Goal: Information Seeking & Learning: Learn about a topic

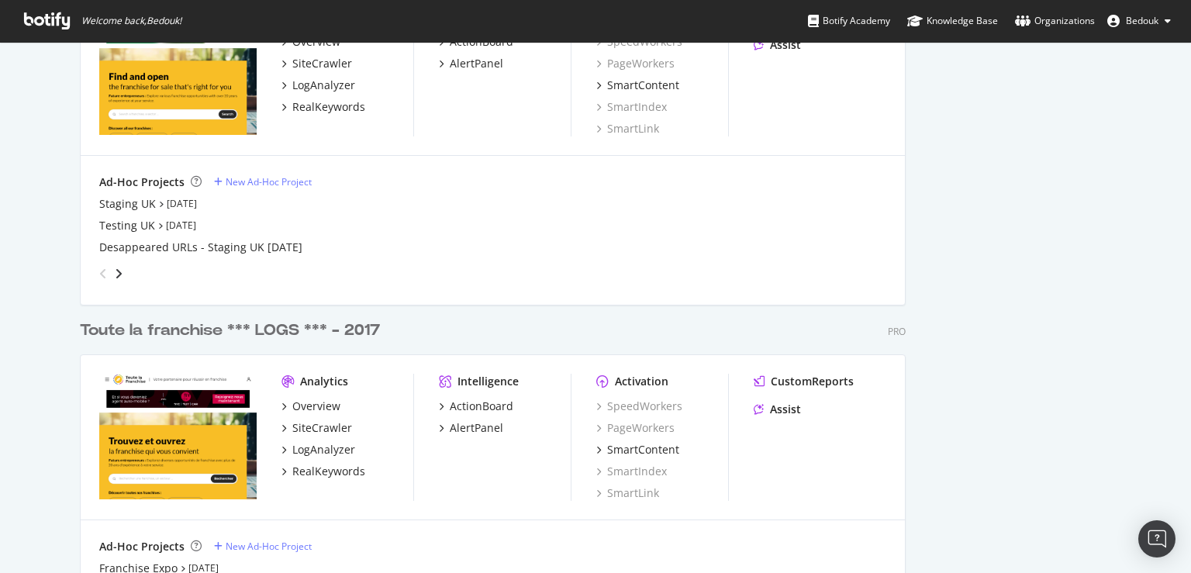
scroll to position [3200, 0]
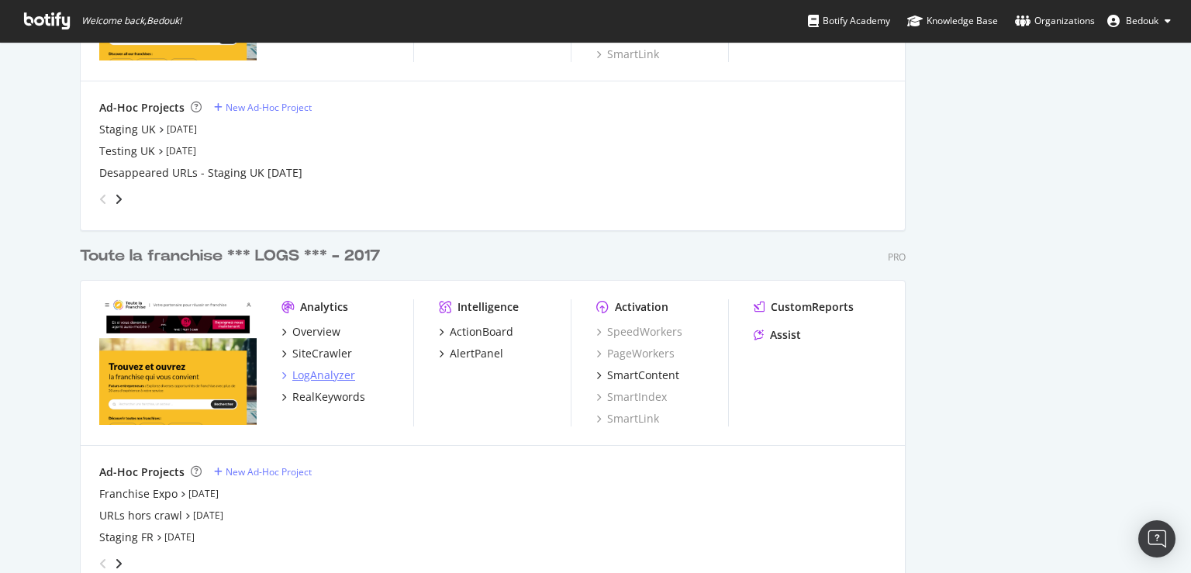
click at [324, 375] on div "LogAnalyzer" at bounding box center [323, 375] width 63 height 16
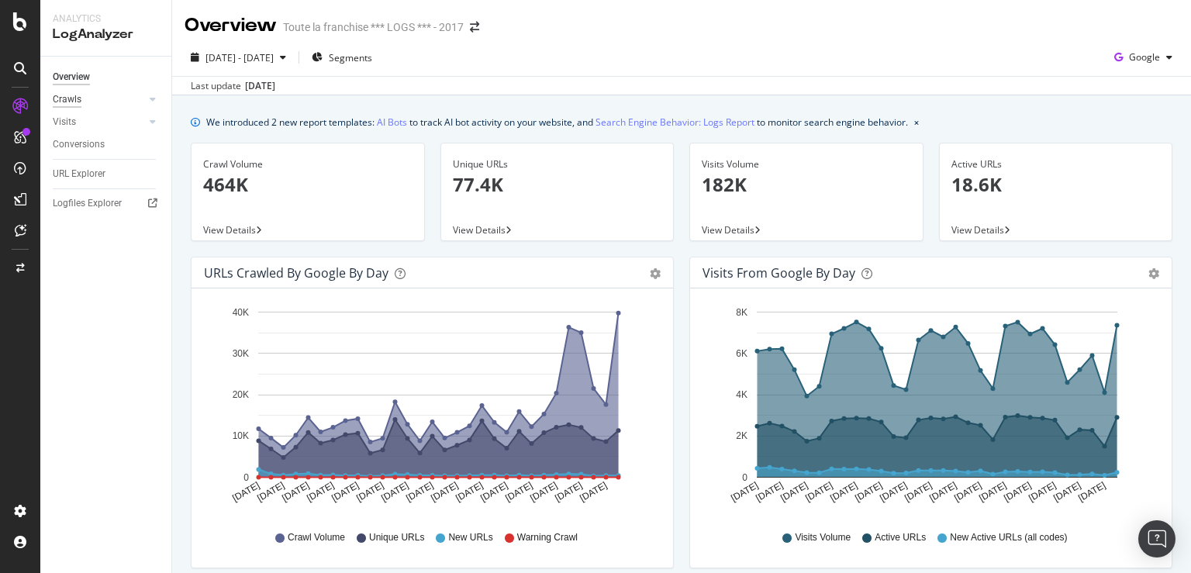
click at [67, 97] on div "Crawls" at bounding box center [67, 99] width 29 height 16
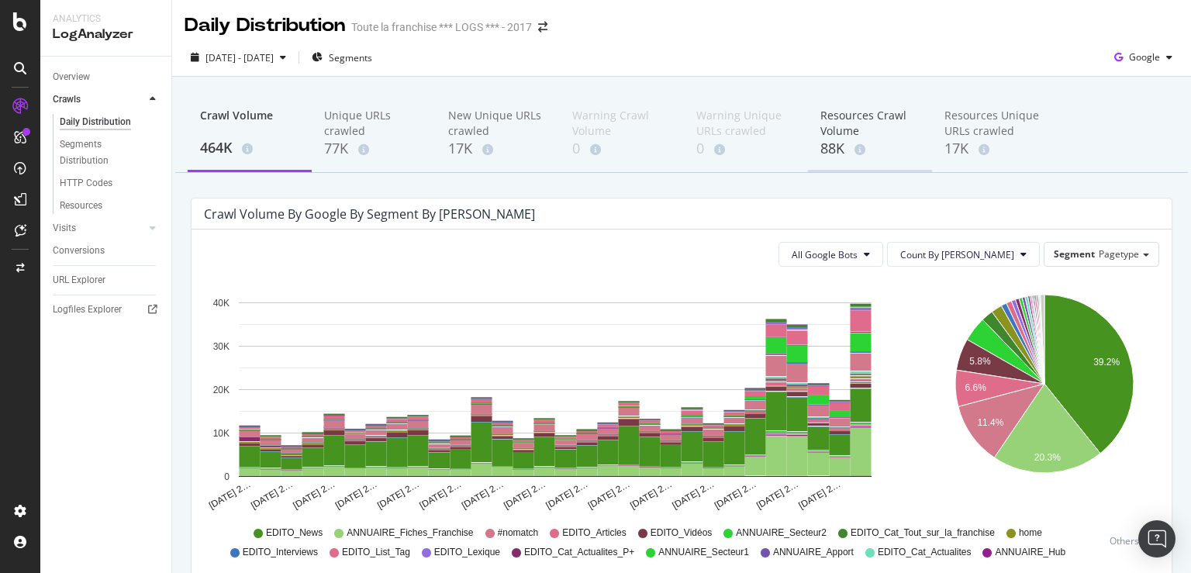
click at [845, 125] on div "Resources Crawl Volume" at bounding box center [869, 123] width 99 height 31
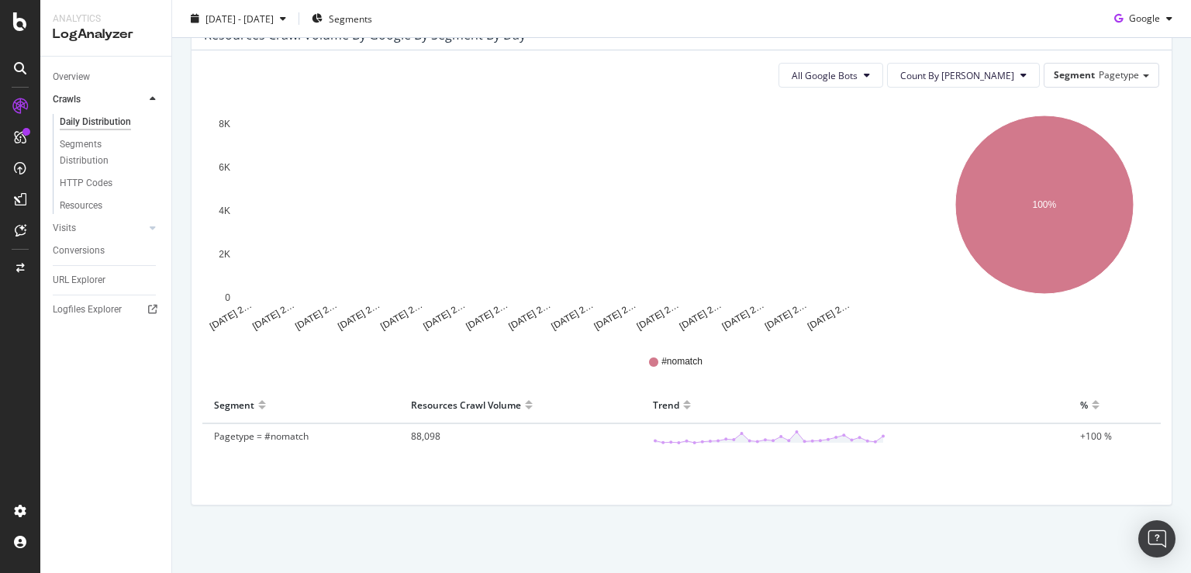
scroll to position [180, 0]
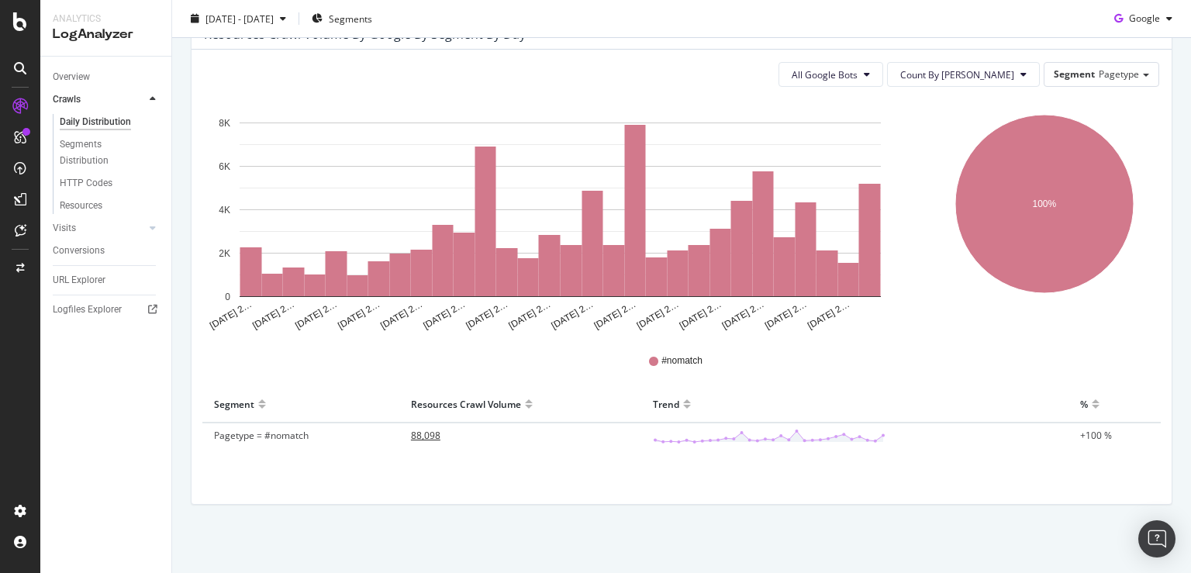
click at [426, 432] on span "88,098" at bounding box center [425, 435] width 29 height 13
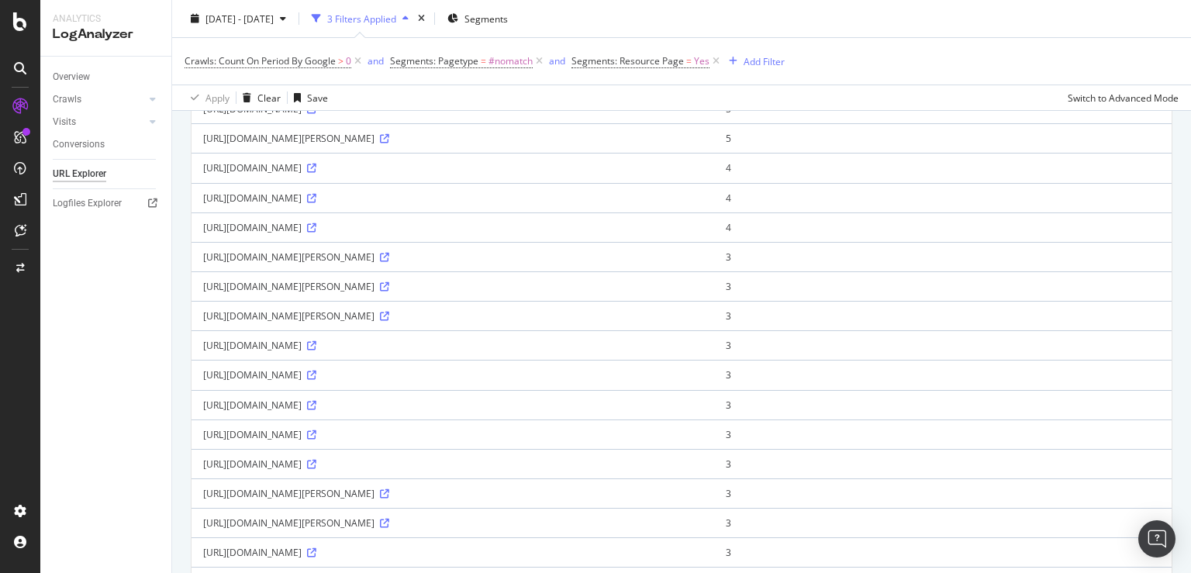
scroll to position [595, 0]
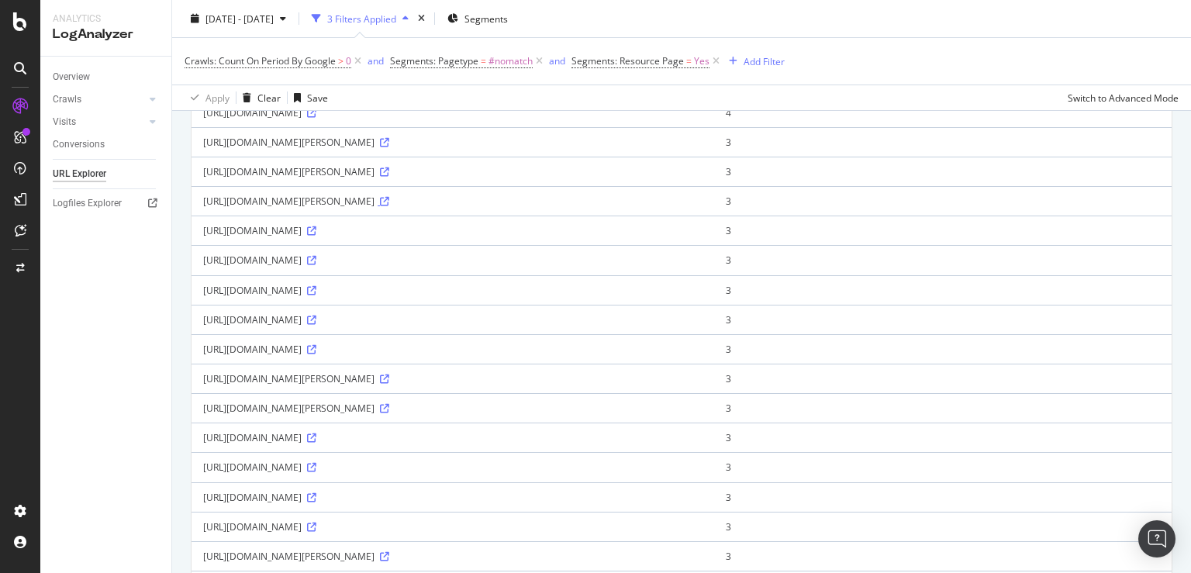
click at [389, 200] on icon at bounding box center [384, 201] width 9 height 9
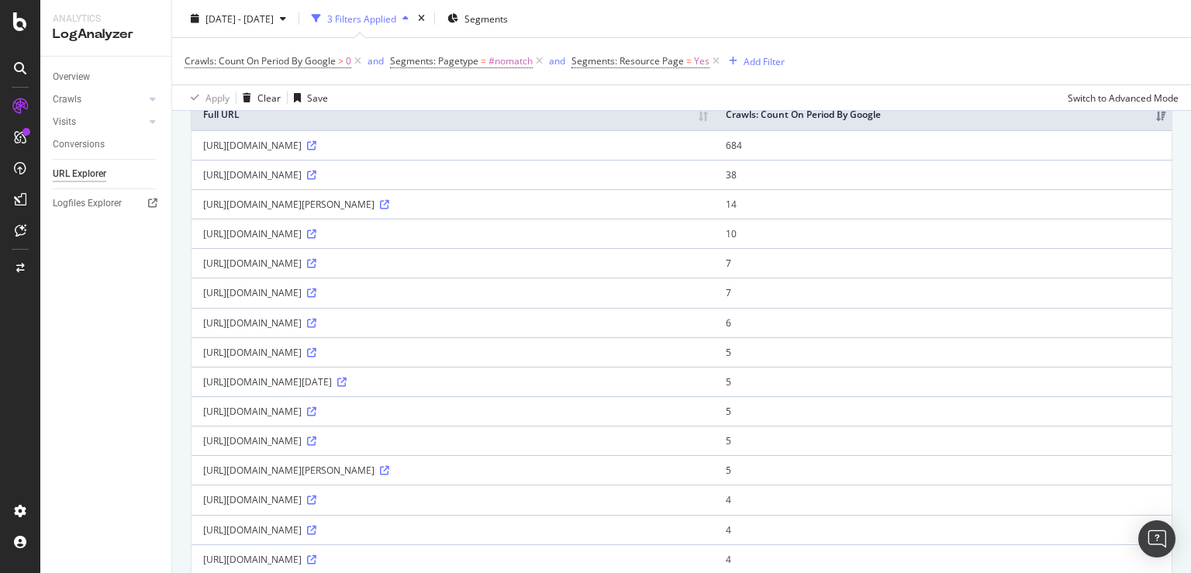
scroll to position [0, 0]
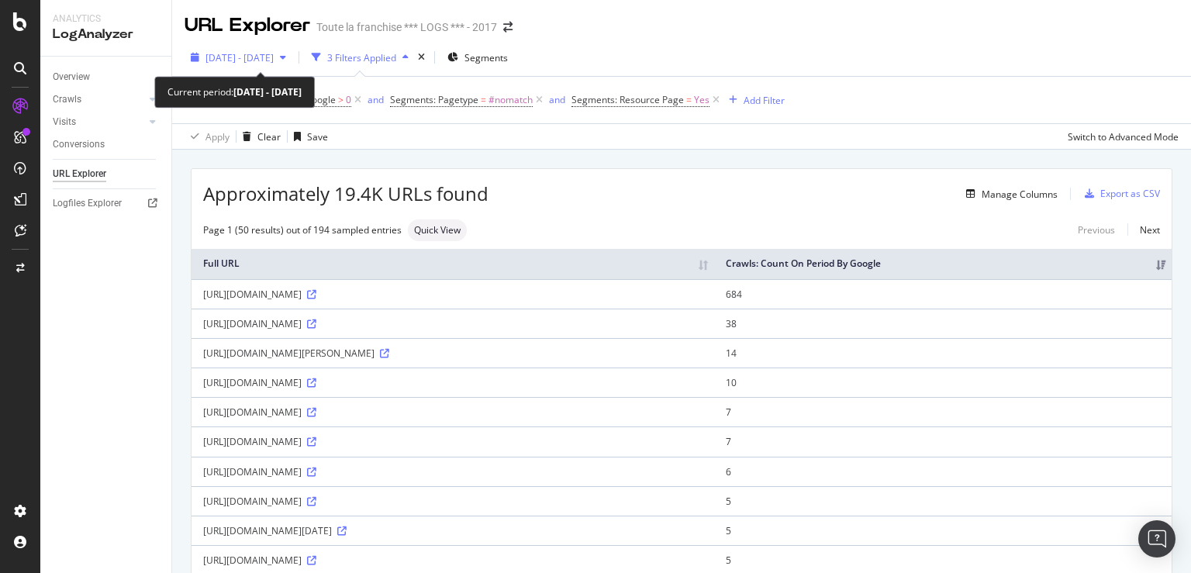
click at [274, 56] on span "[DATE] - [DATE]" at bounding box center [239, 57] width 68 height 13
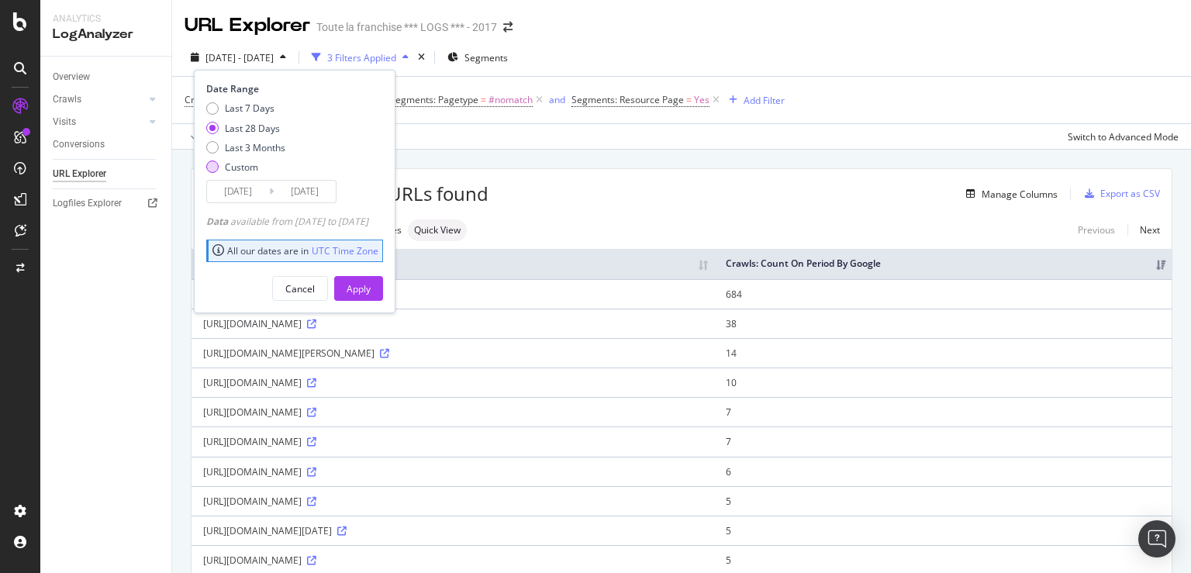
click at [246, 172] on div "Custom" at bounding box center [241, 166] width 33 height 13
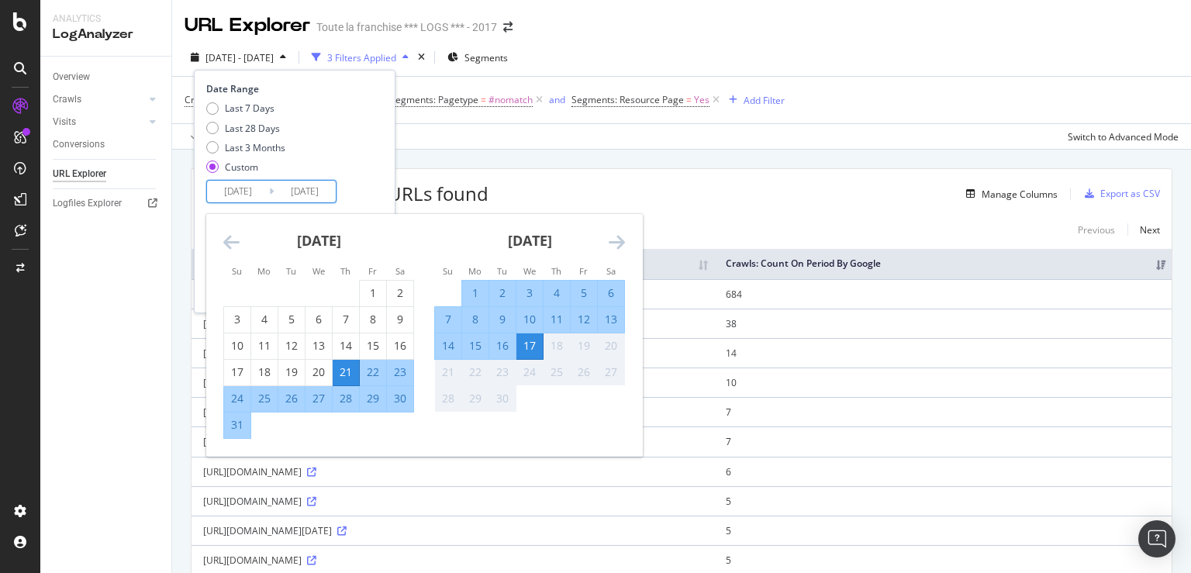
click at [304, 187] on input "[DATE]" at bounding box center [305, 192] width 62 height 22
click at [504, 350] on div "16" at bounding box center [502, 346] width 26 height 16
click at [321, 194] on input "[DATE]" at bounding box center [305, 192] width 62 height 22
click at [501, 346] on div "16" at bounding box center [502, 346] width 26 height 16
click at [316, 194] on input "[DATE]" at bounding box center [305, 192] width 62 height 22
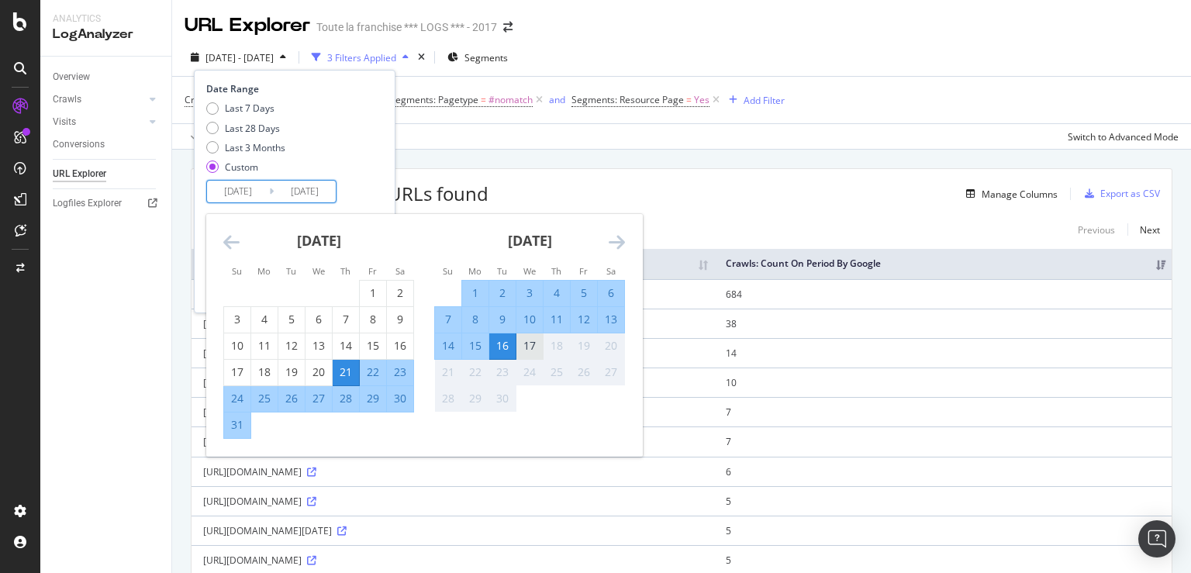
click at [526, 351] on div "17" at bounding box center [529, 346] width 26 height 16
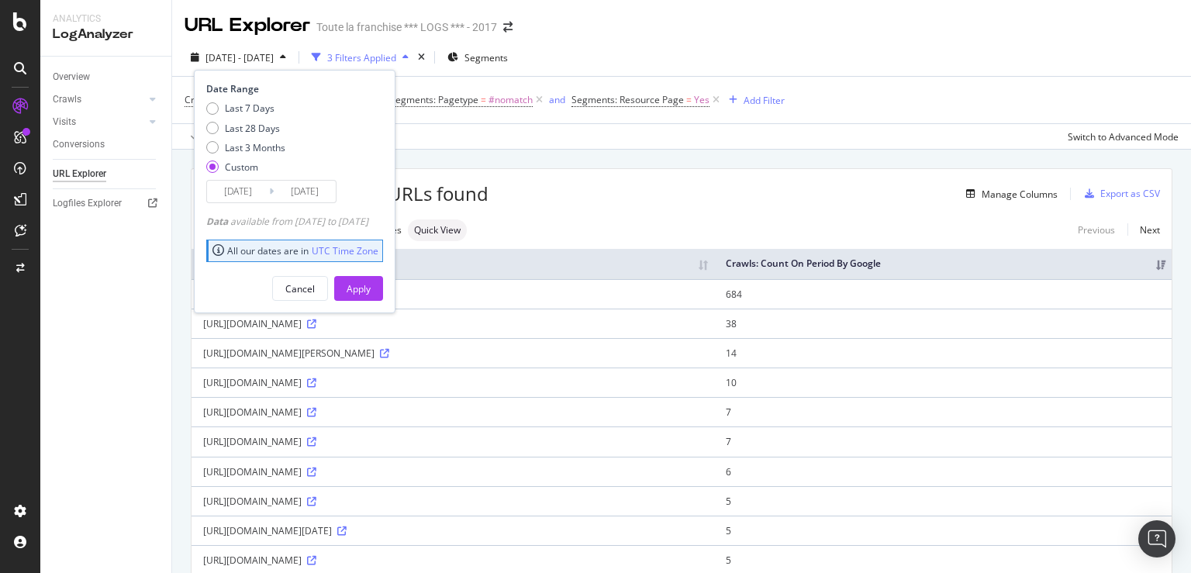
type input "[DATE]"
click at [233, 194] on input "[DATE]" at bounding box center [238, 192] width 62 height 22
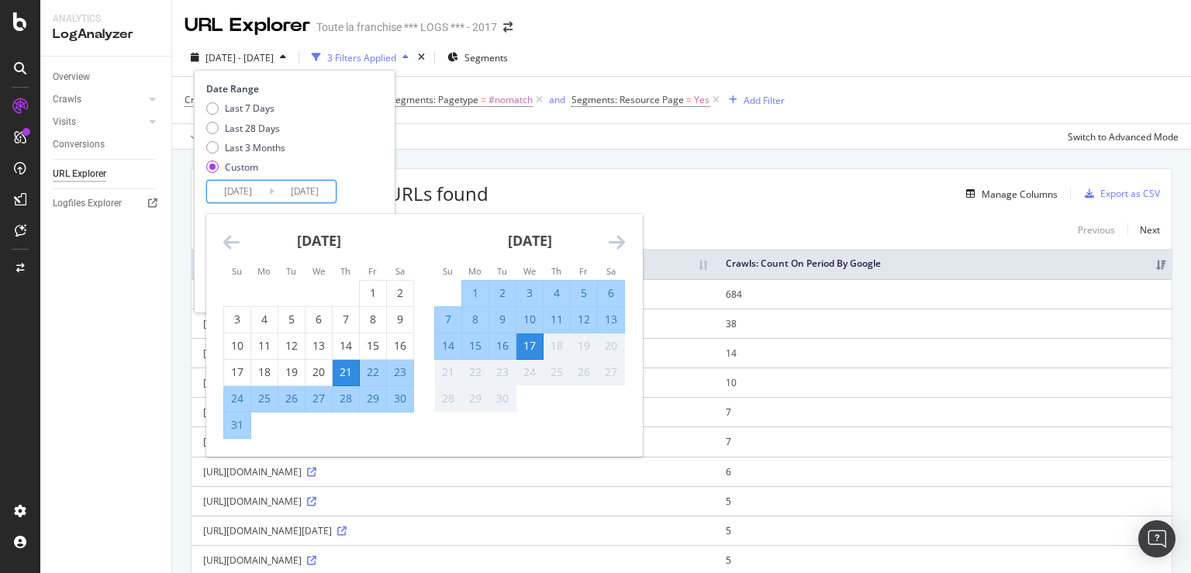
click at [503, 345] on div "16" at bounding box center [502, 346] width 26 height 16
type input "[DATE]"
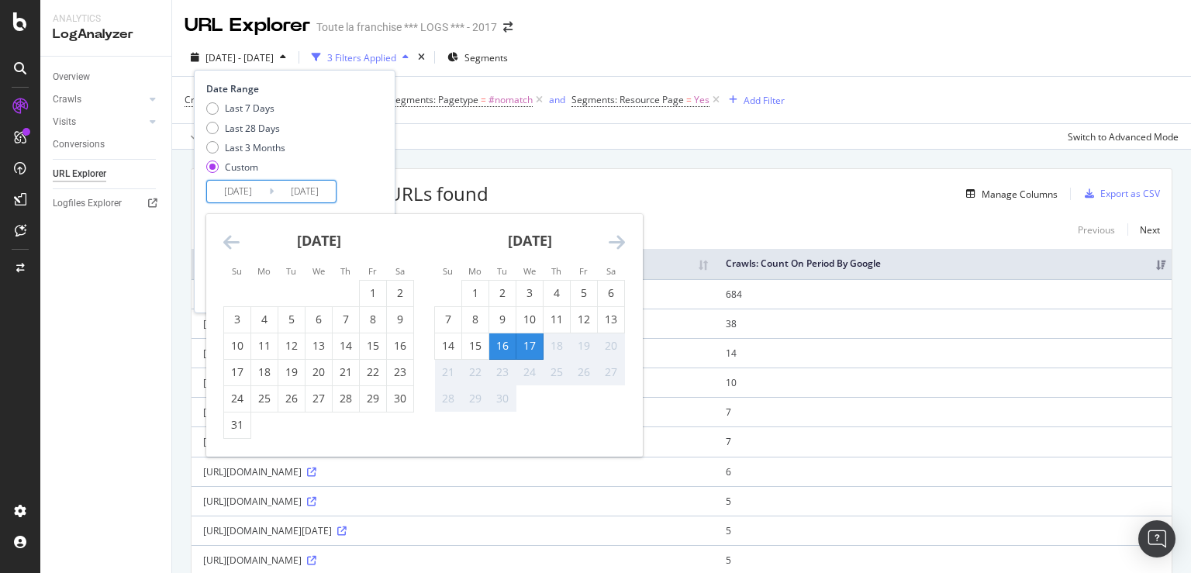
click at [379, 175] on div "Last 7 Days Last 28 Days Last 3 Months Custom" at bounding box center [292, 141] width 173 height 78
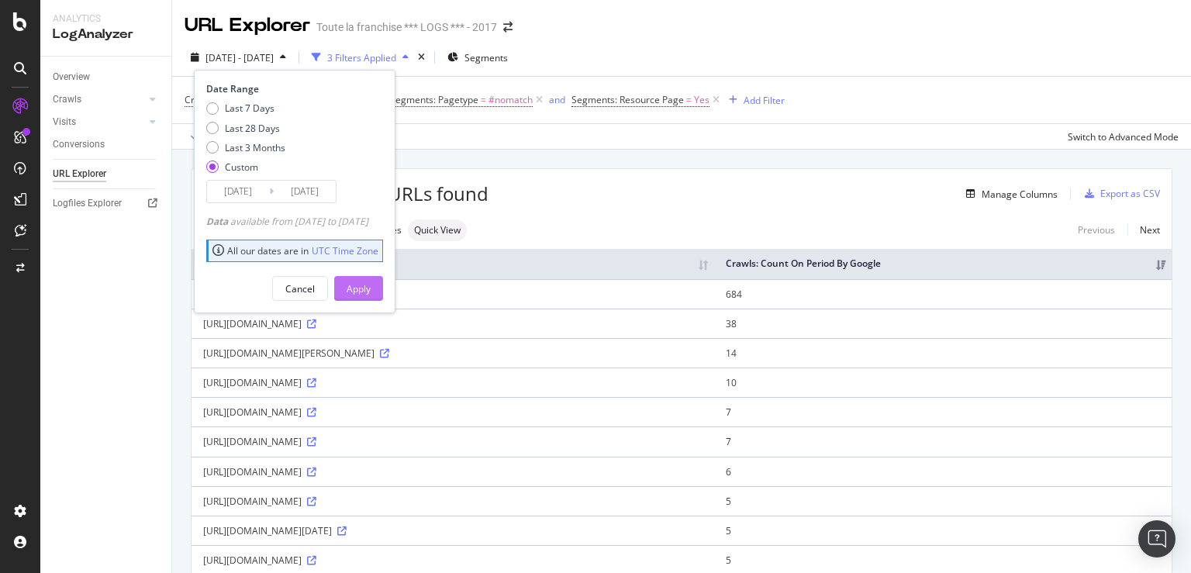
click at [371, 288] on div "Apply" at bounding box center [358, 288] width 24 height 13
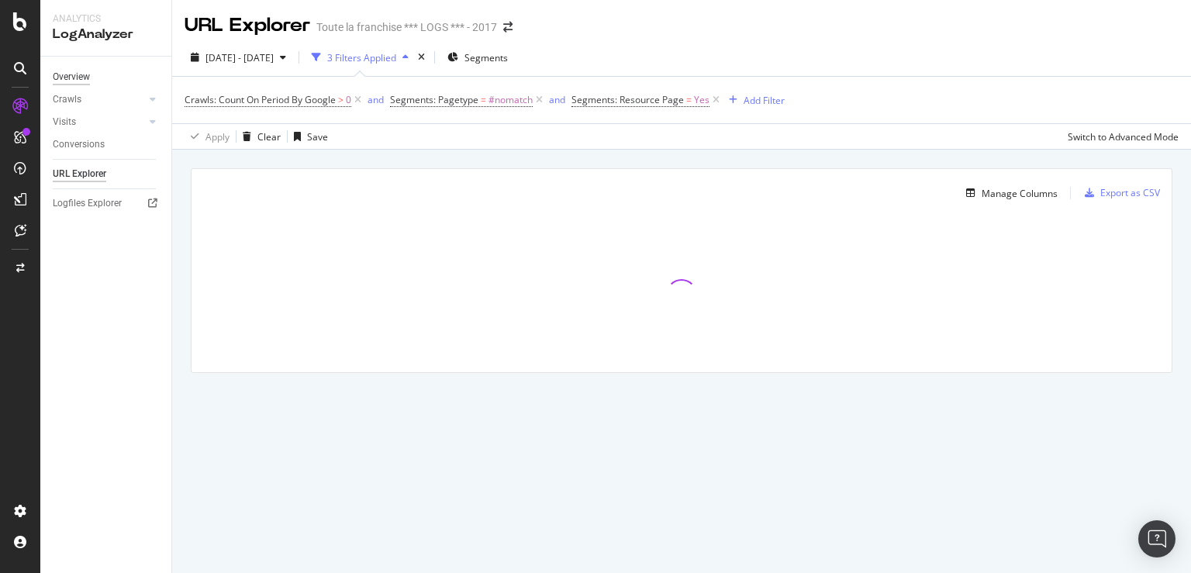
click at [71, 83] on div "Overview" at bounding box center [71, 77] width 37 height 16
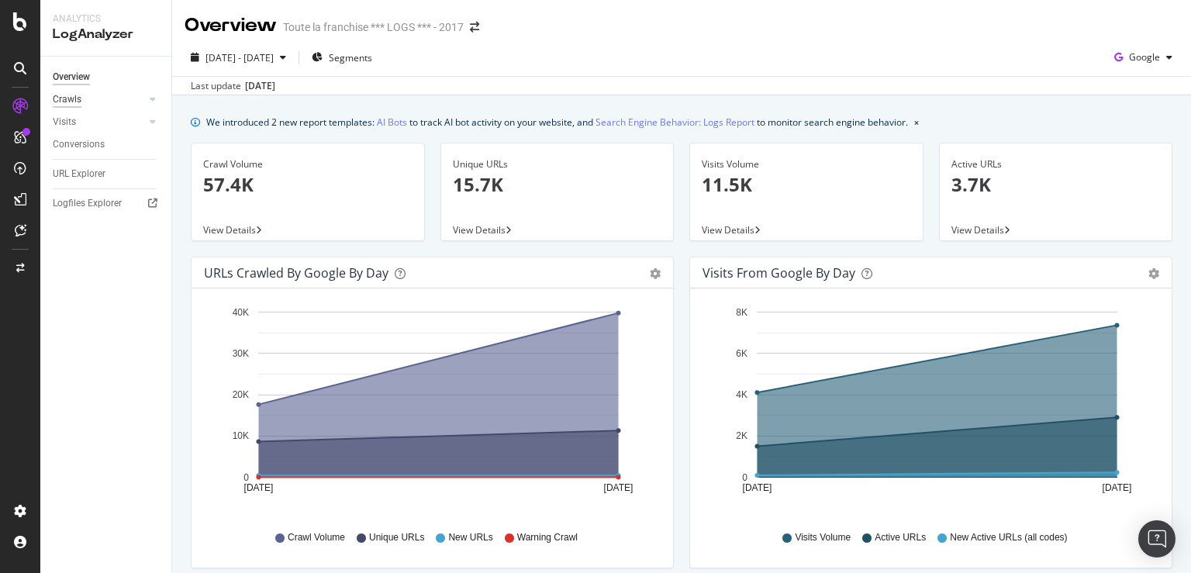
click at [74, 93] on div "Crawls" at bounding box center [67, 99] width 29 height 16
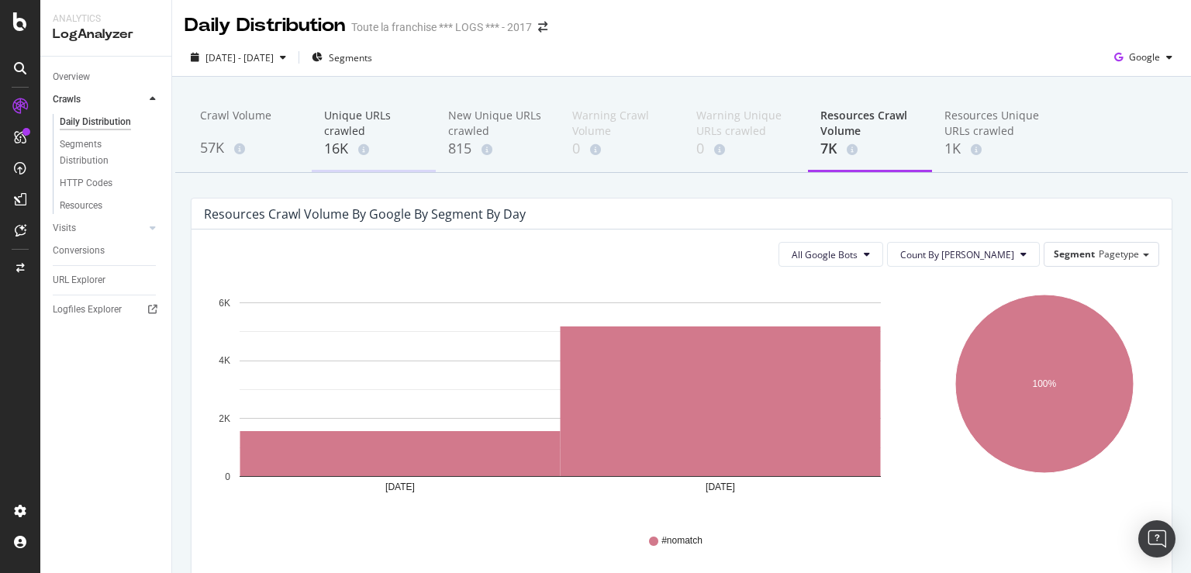
click at [346, 123] on div "Unique URLs crawled" at bounding box center [373, 123] width 99 height 31
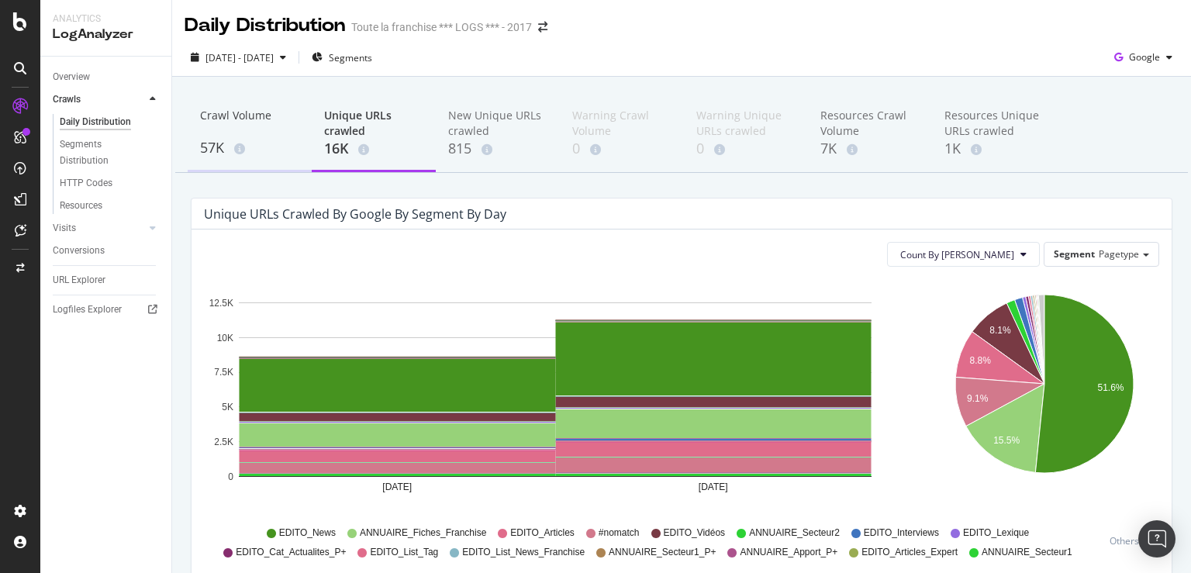
click at [209, 150] on div "57K" at bounding box center [249, 148] width 99 height 20
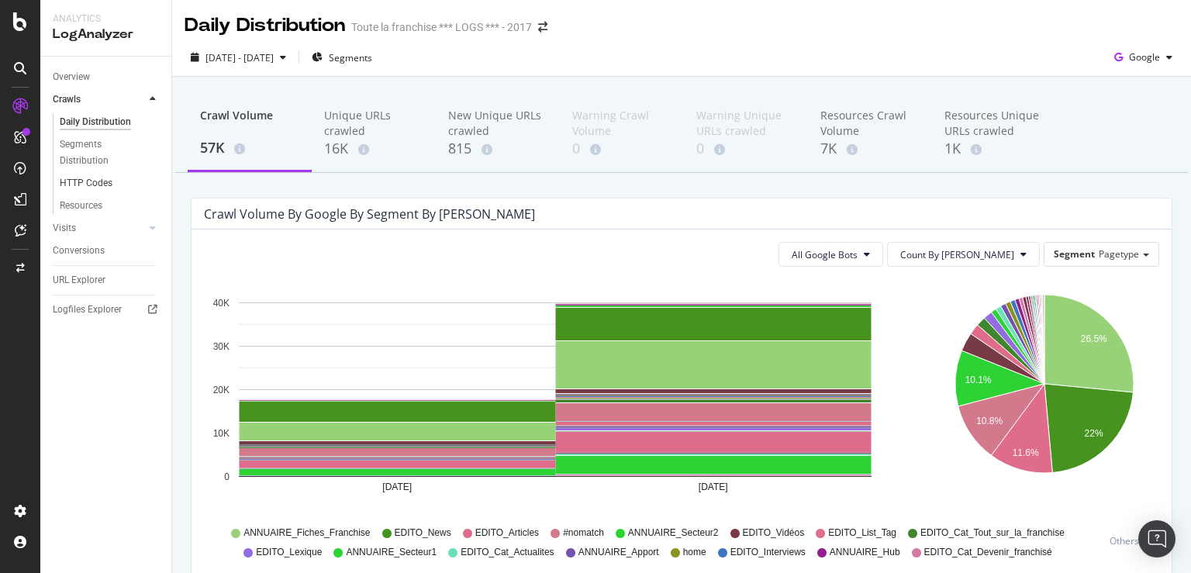
click at [118, 183] on link "HTTP Codes" at bounding box center [110, 183] width 101 height 16
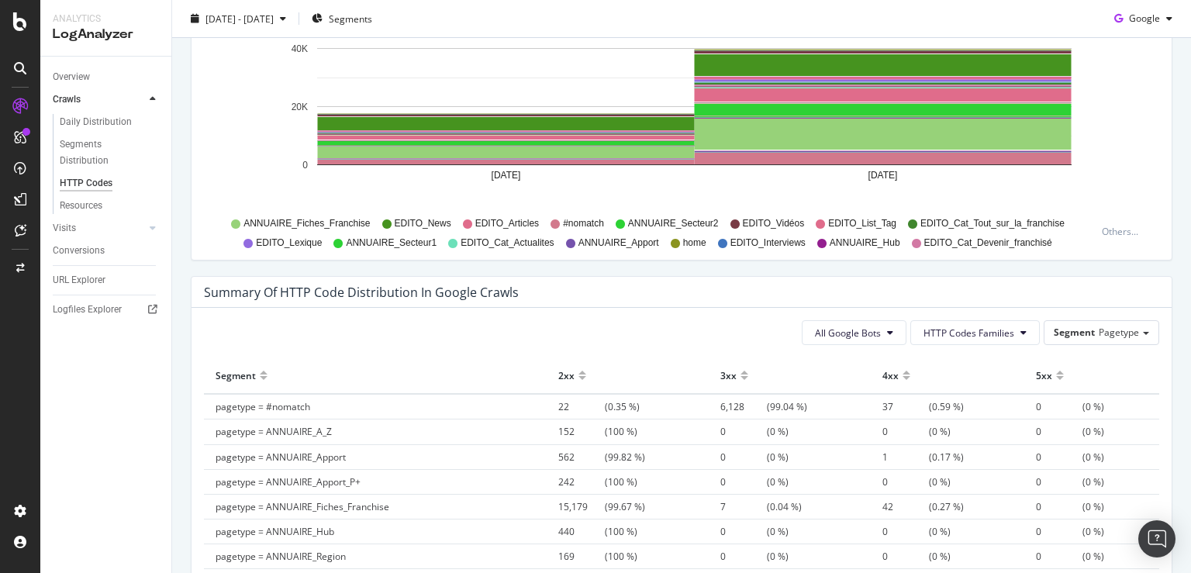
scroll to position [1029, 0]
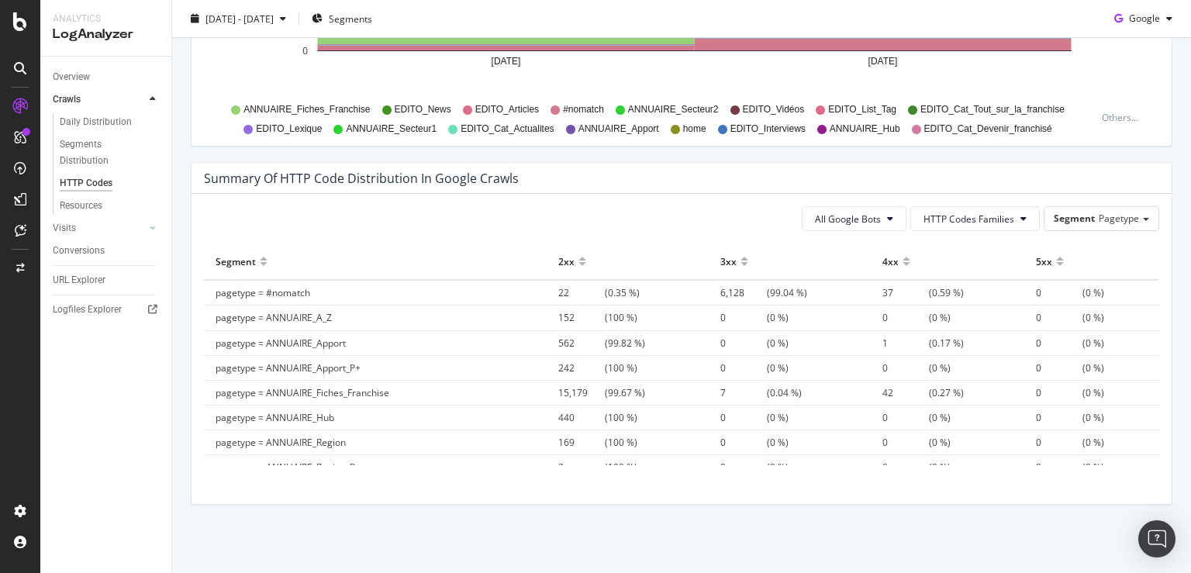
click at [578, 265] on div at bounding box center [582, 268] width 8 height 12
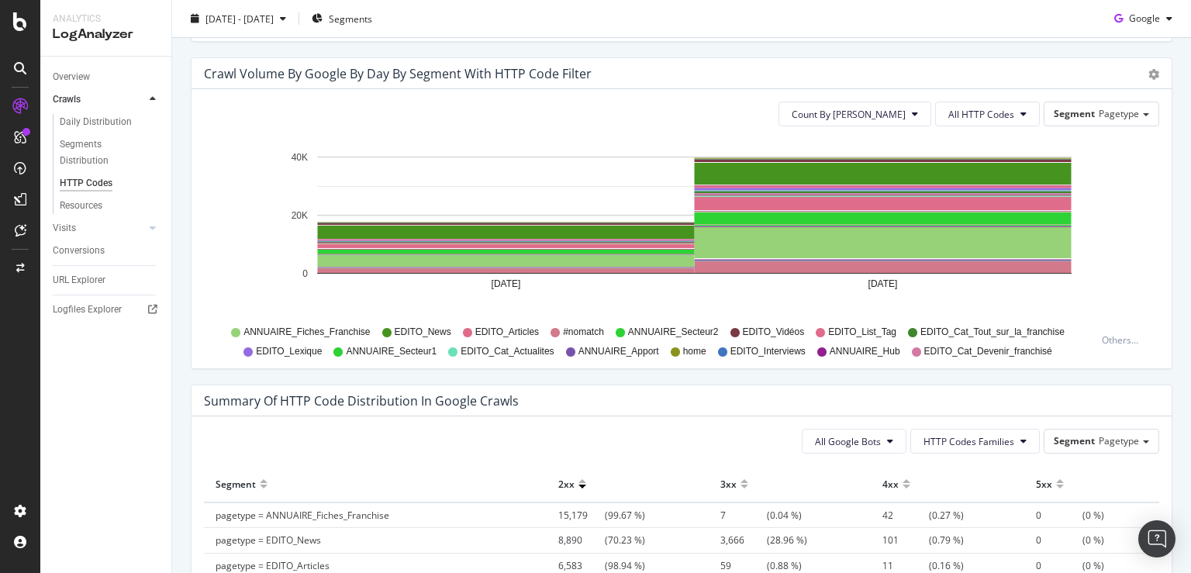
scroll to position [805, 0]
click at [85, 203] on div "Resources" at bounding box center [81, 206] width 43 height 16
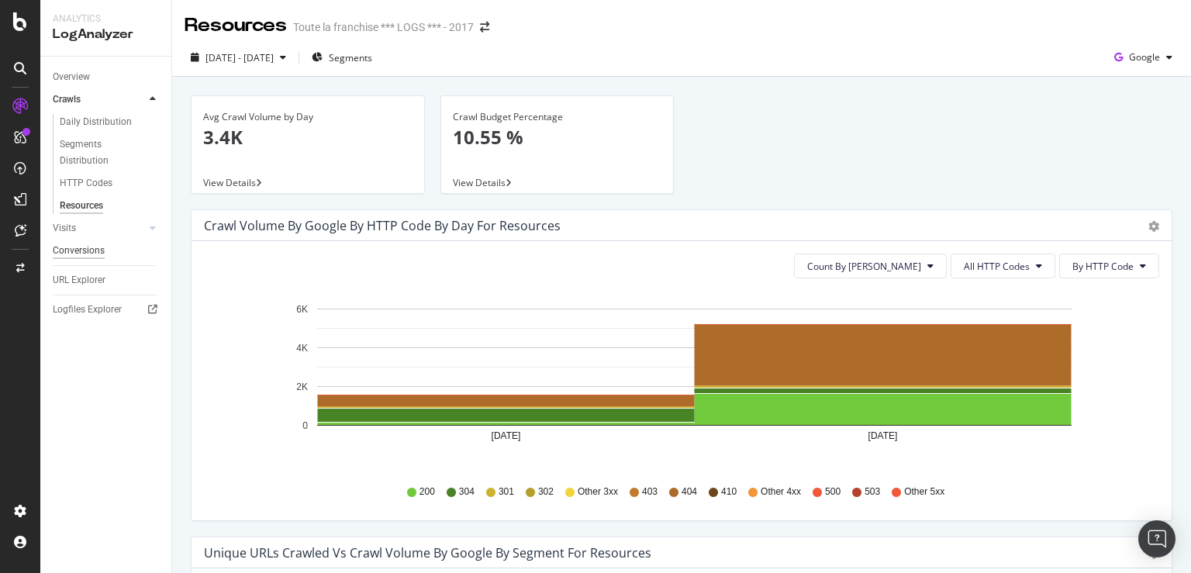
click at [93, 251] on div "Conversions" at bounding box center [79, 251] width 52 height 16
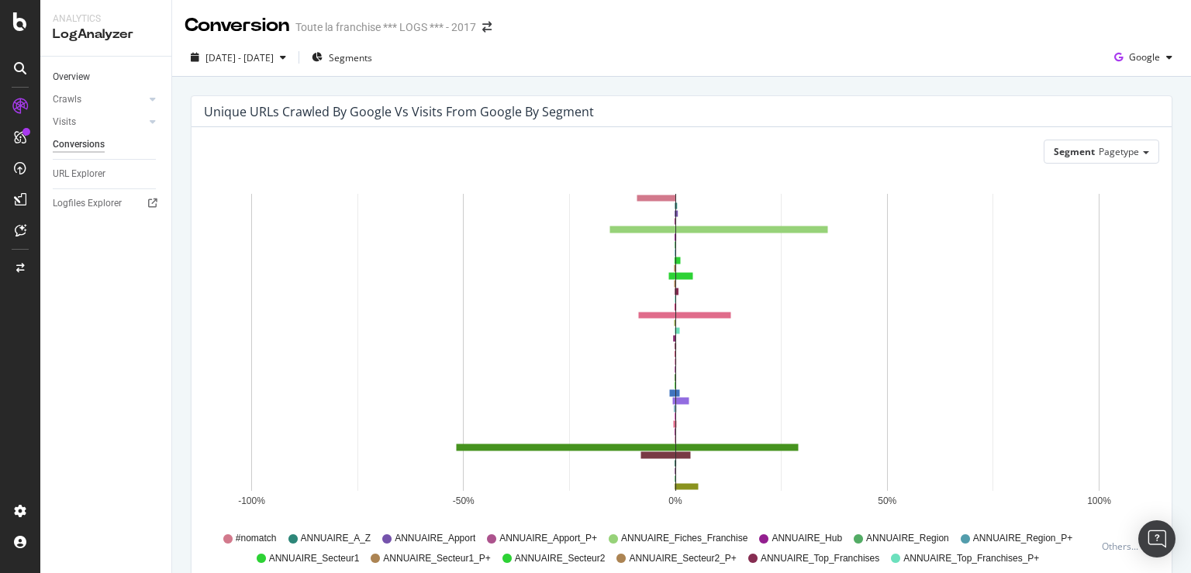
click at [95, 74] on link "Overview" at bounding box center [107, 77] width 108 height 16
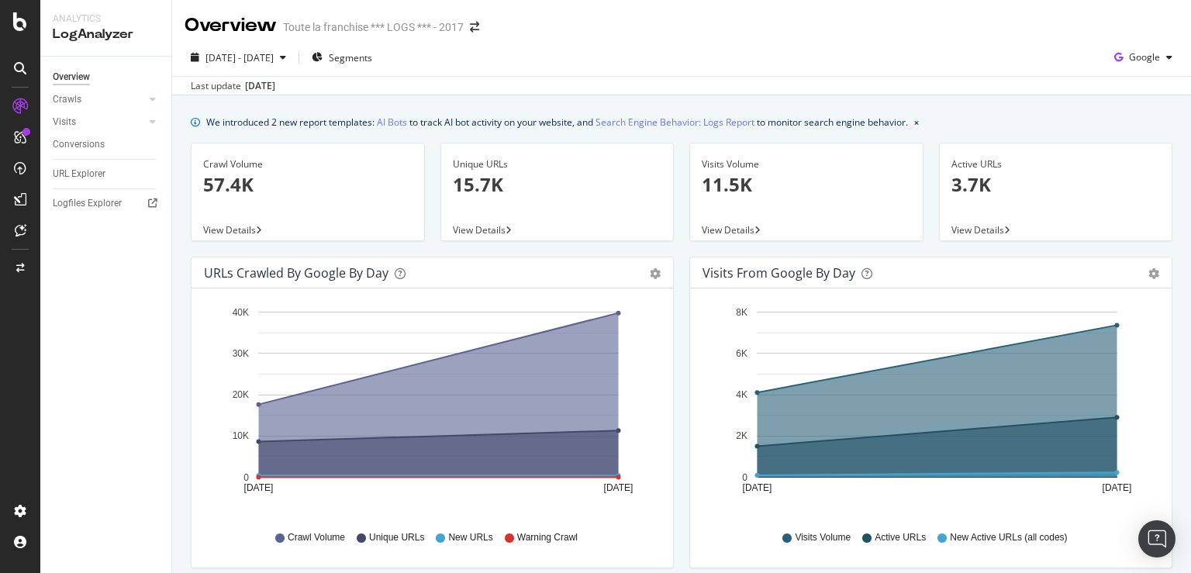
click at [467, 191] on p "15.7K" at bounding box center [557, 184] width 209 height 26
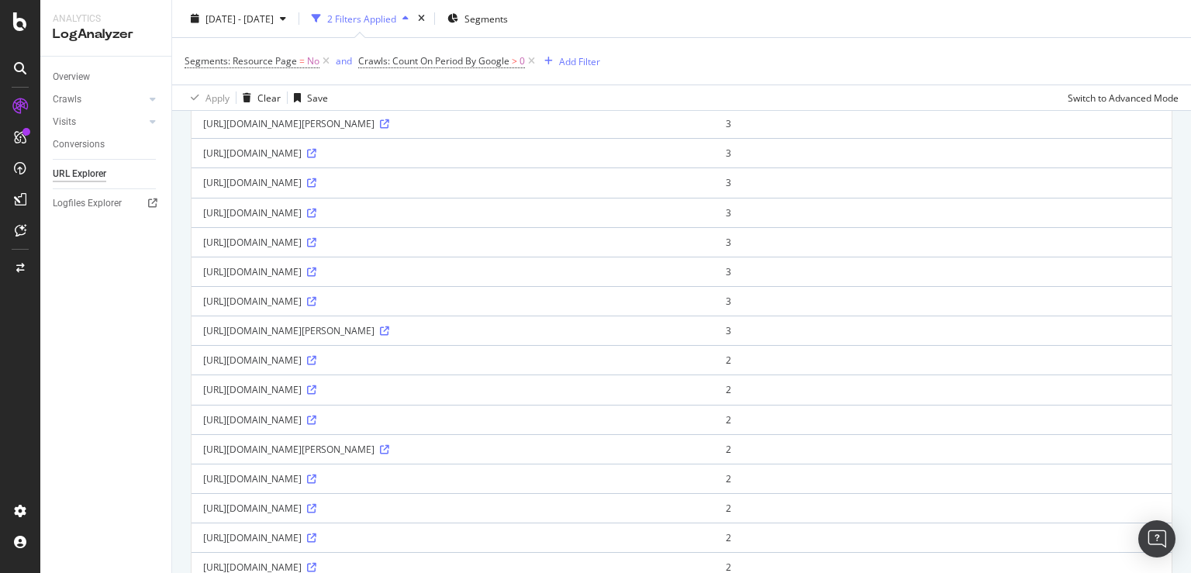
scroll to position [1264, 0]
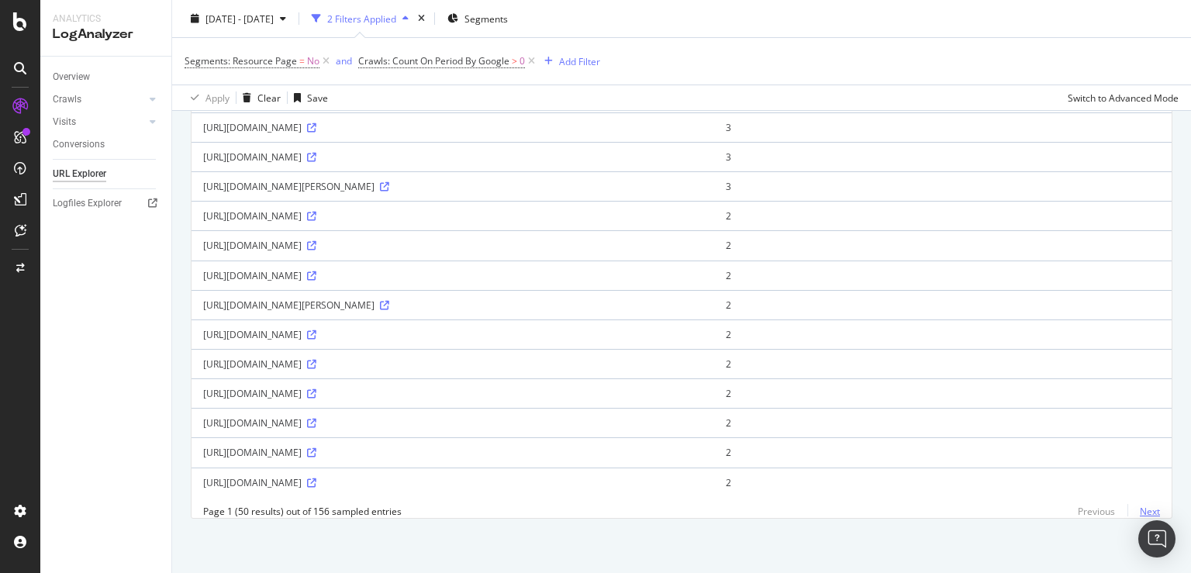
click at [1139, 511] on link "Next" at bounding box center [1143, 511] width 33 height 22
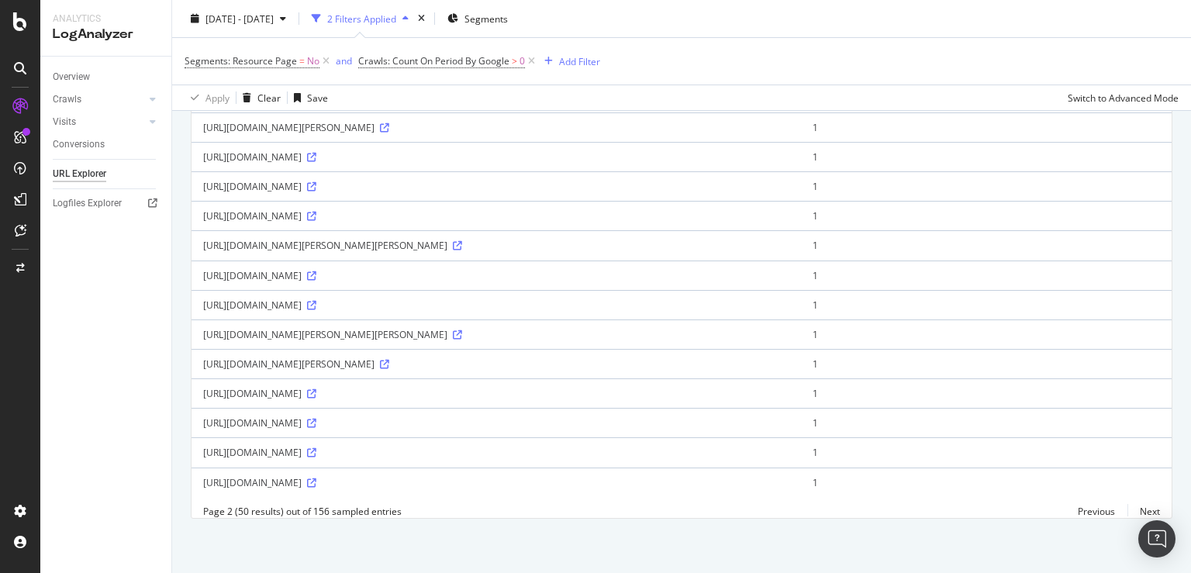
scroll to position [1291, 0]
click at [1131, 511] on link "Next" at bounding box center [1143, 511] width 33 height 22
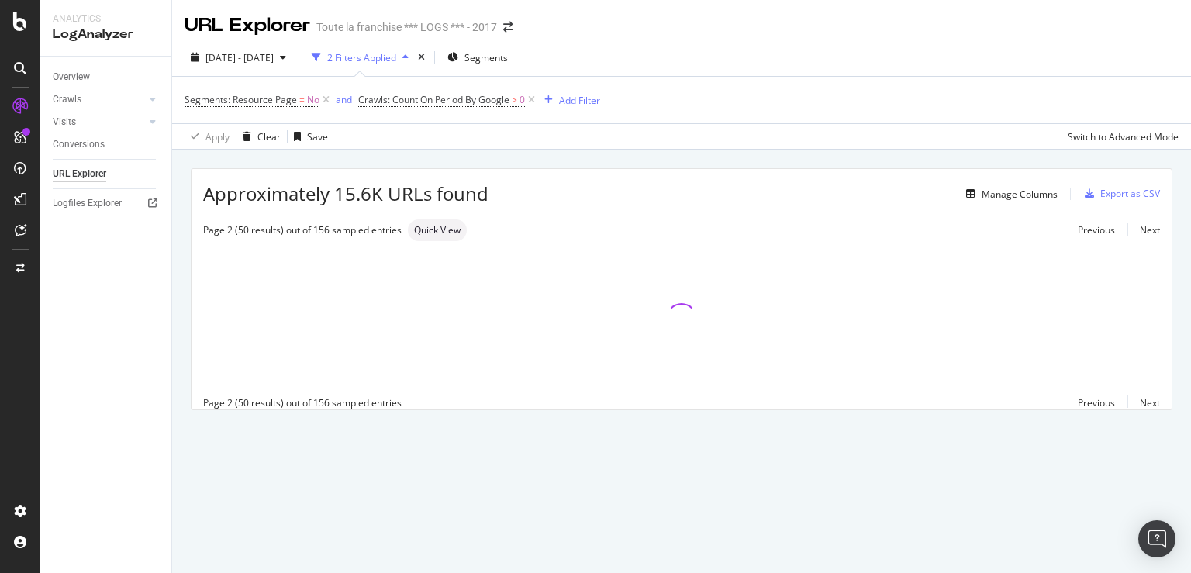
scroll to position [0, 0]
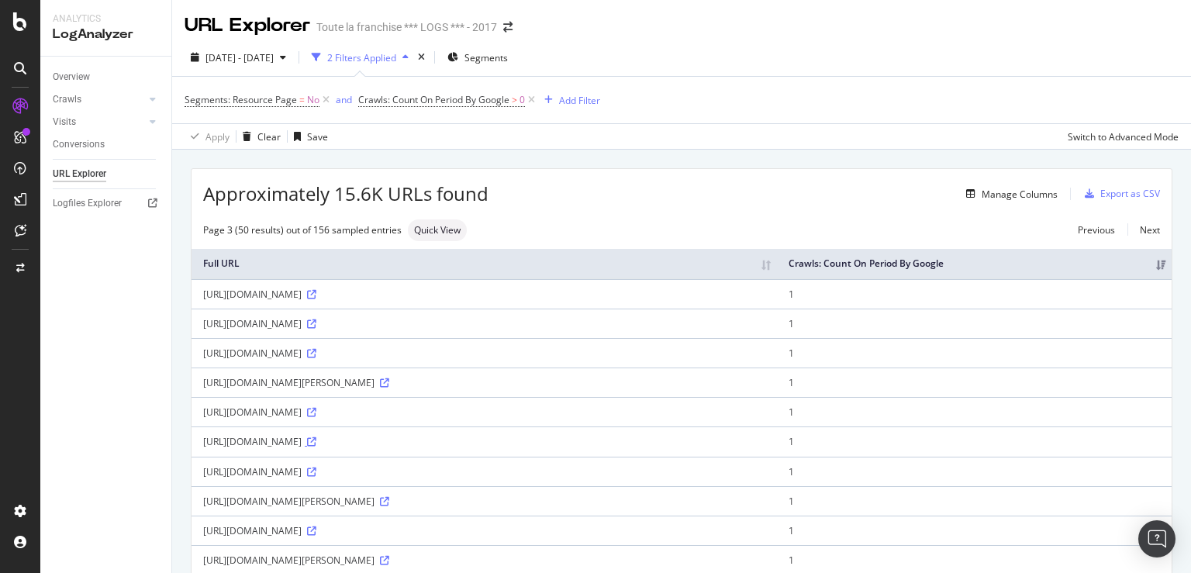
click at [316, 446] on icon at bounding box center [311, 441] width 9 height 9
click at [21, 22] on icon at bounding box center [20, 21] width 14 height 19
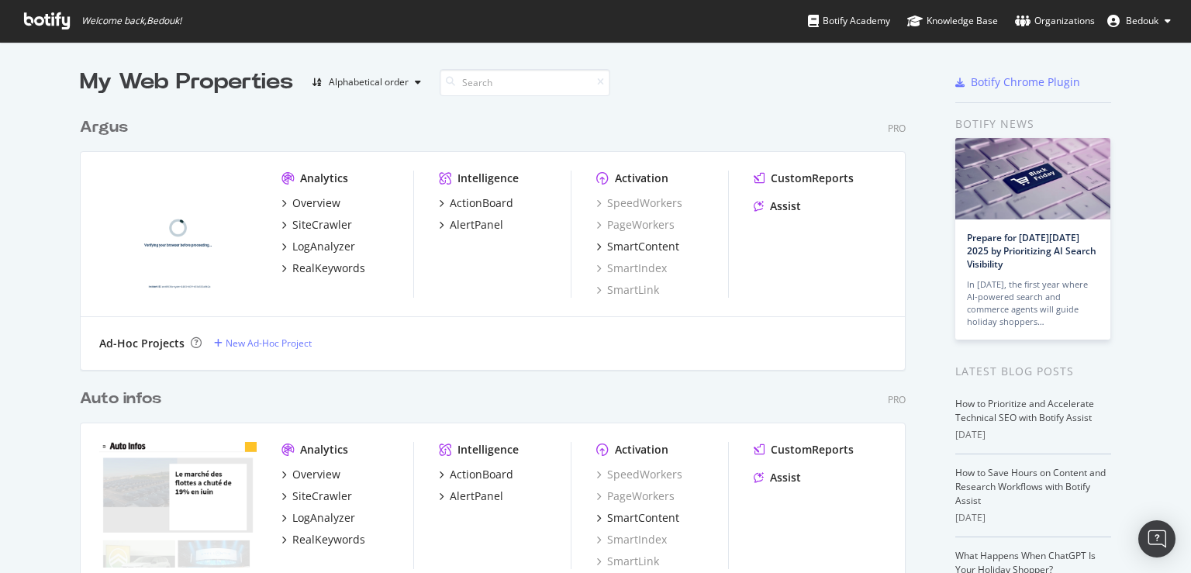
scroll to position [560, 1164]
click at [1135, 26] on span "Bedouk" at bounding box center [1141, 20] width 33 height 13
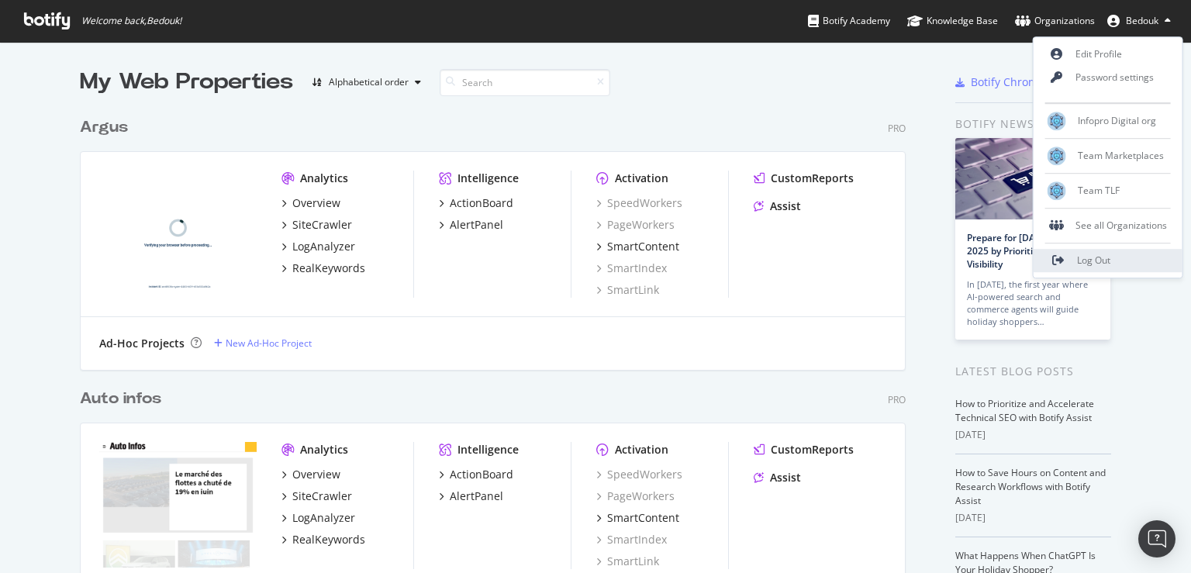
click at [1104, 261] on span "Log Out" at bounding box center [1093, 260] width 33 height 13
